Goal: Download file/media

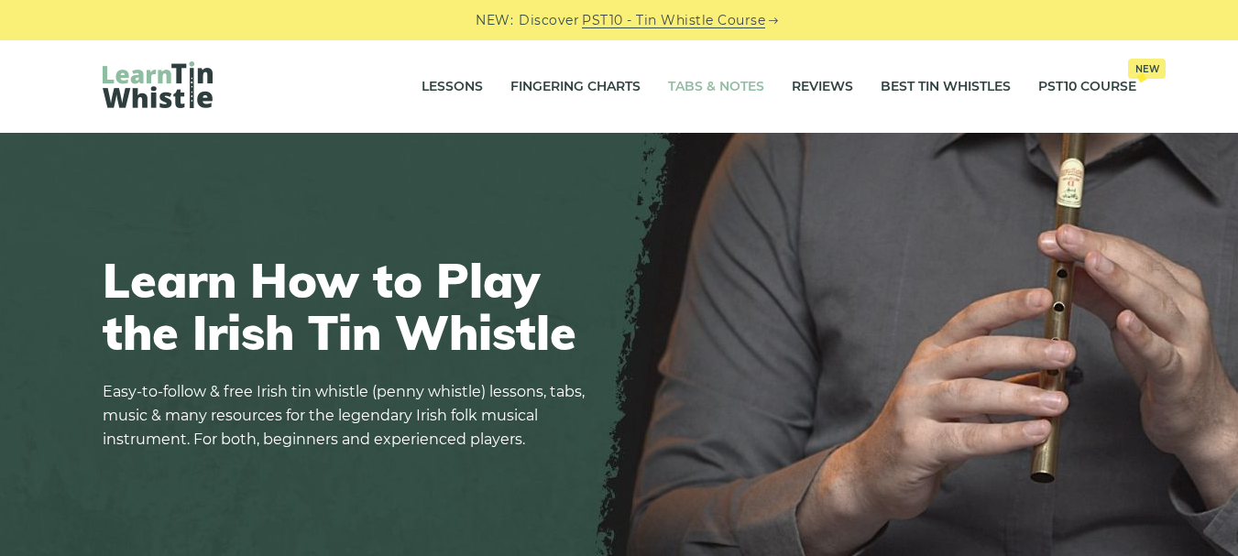
click at [712, 88] on link "Tabs & Notes" at bounding box center [716, 87] width 96 height 46
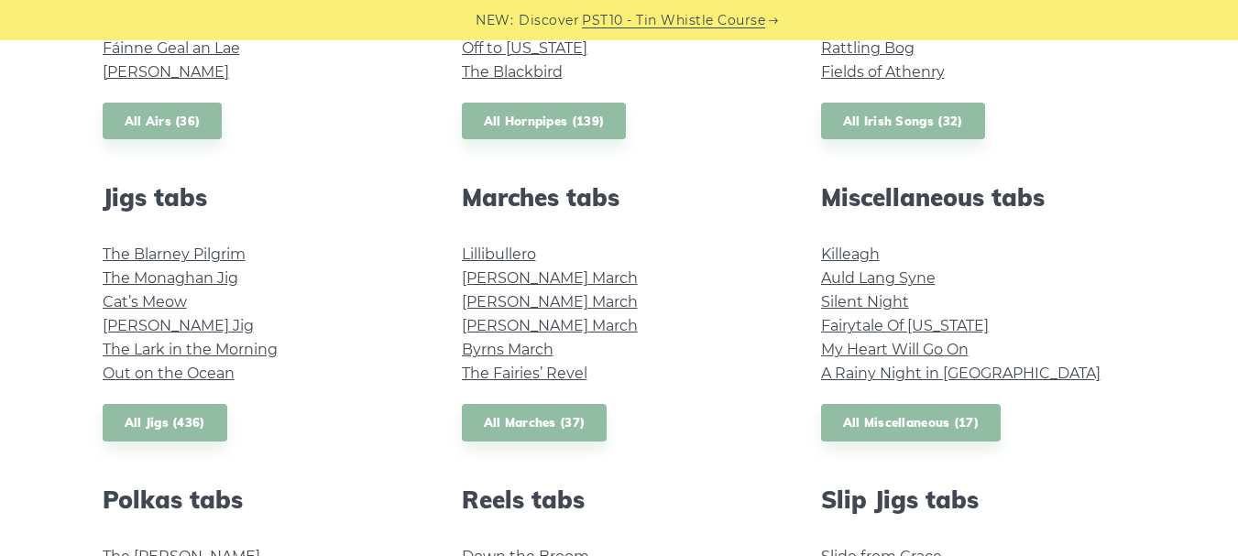
scroll to position [916, 0]
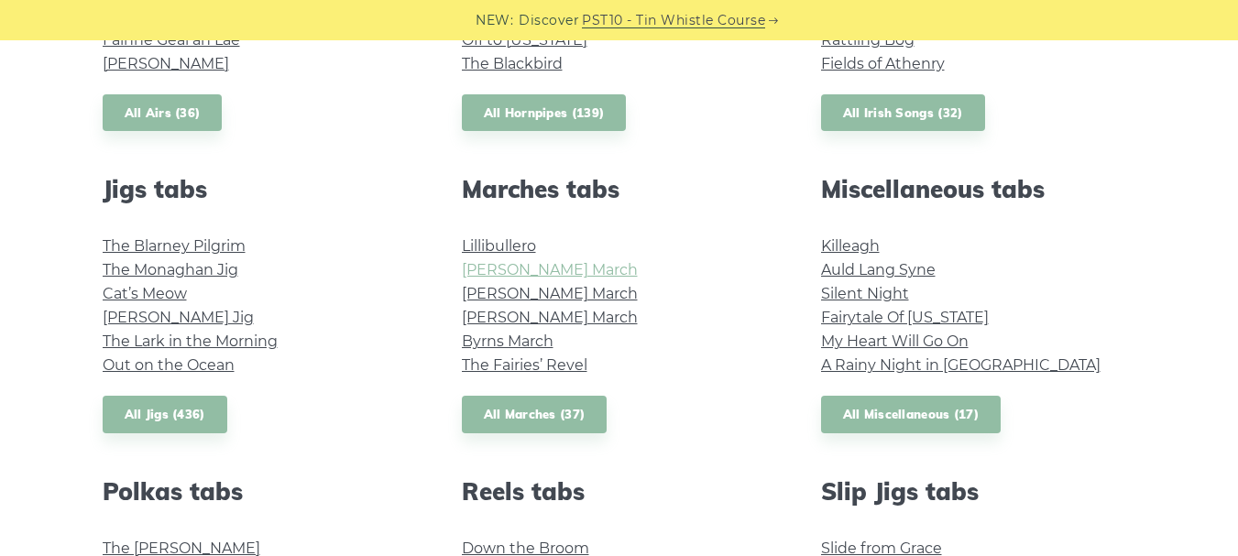
click at [518, 268] on link "[PERSON_NAME] March" at bounding box center [550, 269] width 176 height 17
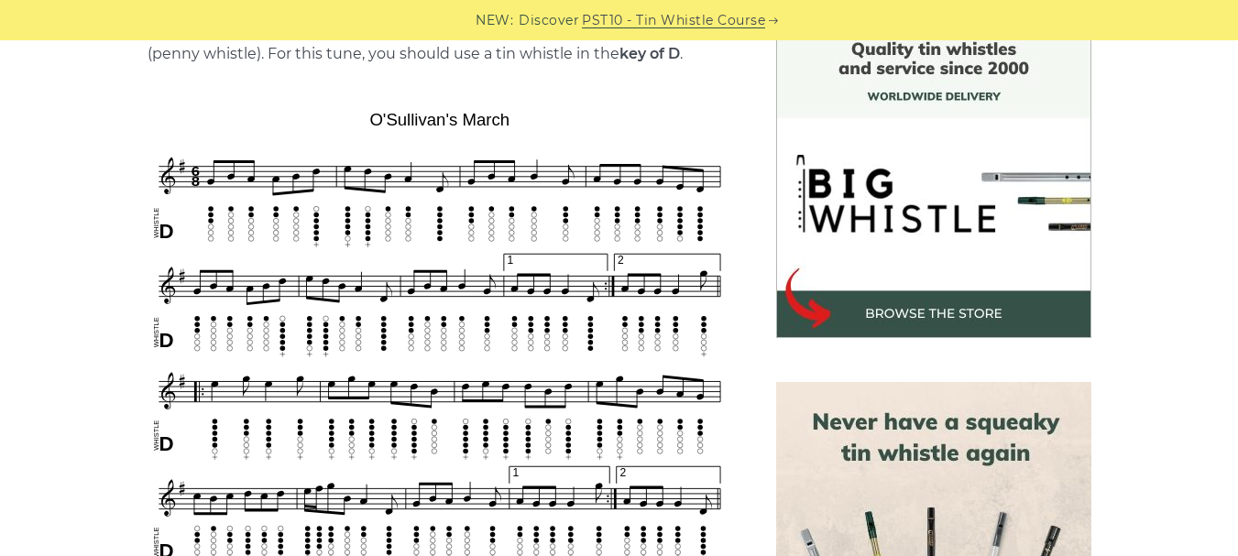
scroll to position [733, 0]
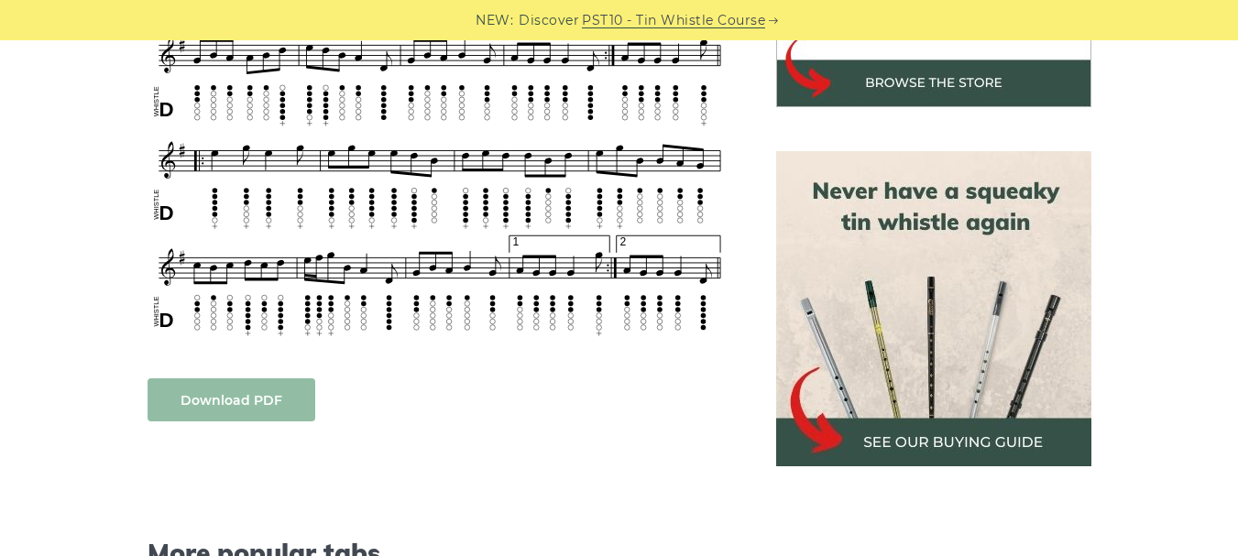
click at [245, 399] on link "Download PDF" at bounding box center [231, 399] width 168 height 43
